Goal: Task Accomplishment & Management: Use online tool/utility

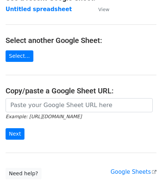
scroll to position [74, 0]
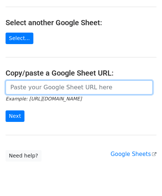
drag, startPoint x: 65, startPoint y: 89, endPoint x: 67, endPoint y: 83, distance: 6.0
click at [65, 89] on input "url" at bounding box center [79, 87] width 147 height 14
paste input "[URL][DOMAIN_NAME]"
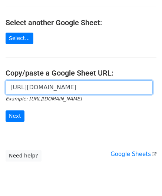
scroll to position [0, 168]
type input "[URL][DOMAIN_NAME]"
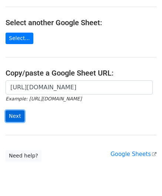
click at [14, 111] on input "Next" at bounding box center [15, 115] width 19 height 11
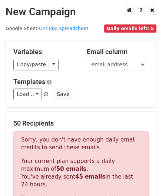
scroll to position [250, 0]
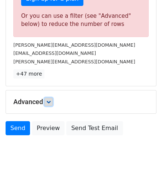
click at [48, 102] on link at bounding box center [48, 102] width 8 height 8
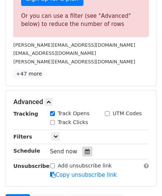
click at [86, 150] on div at bounding box center [87, 151] width 10 height 10
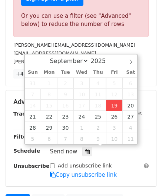
type input "[DATE] 12:00"
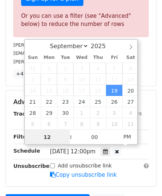
paste input "9"
type input "19"
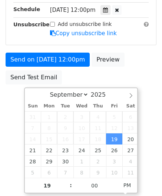
type input "[DATE] 19:00"
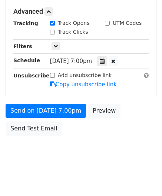
scroll to position [339, 0]
